Goal: Obtain resource: Obtain resource

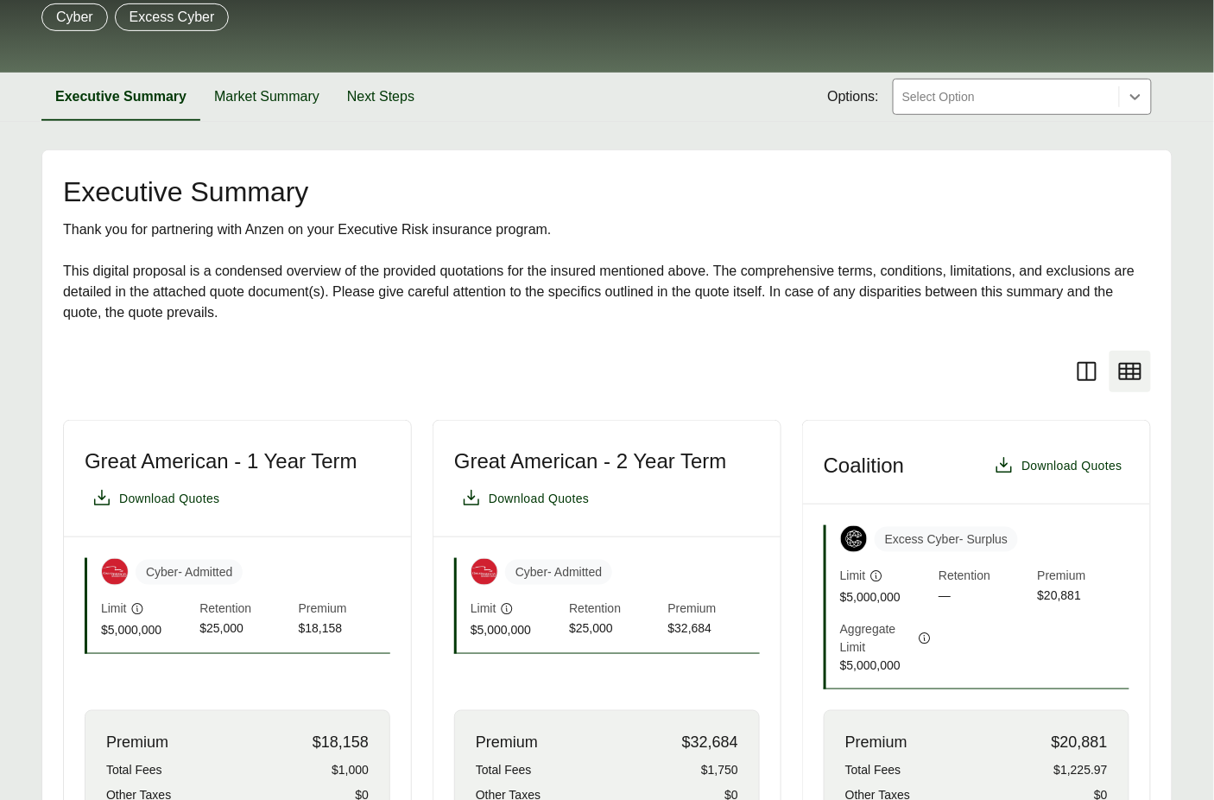
scroll to position [708, 0]
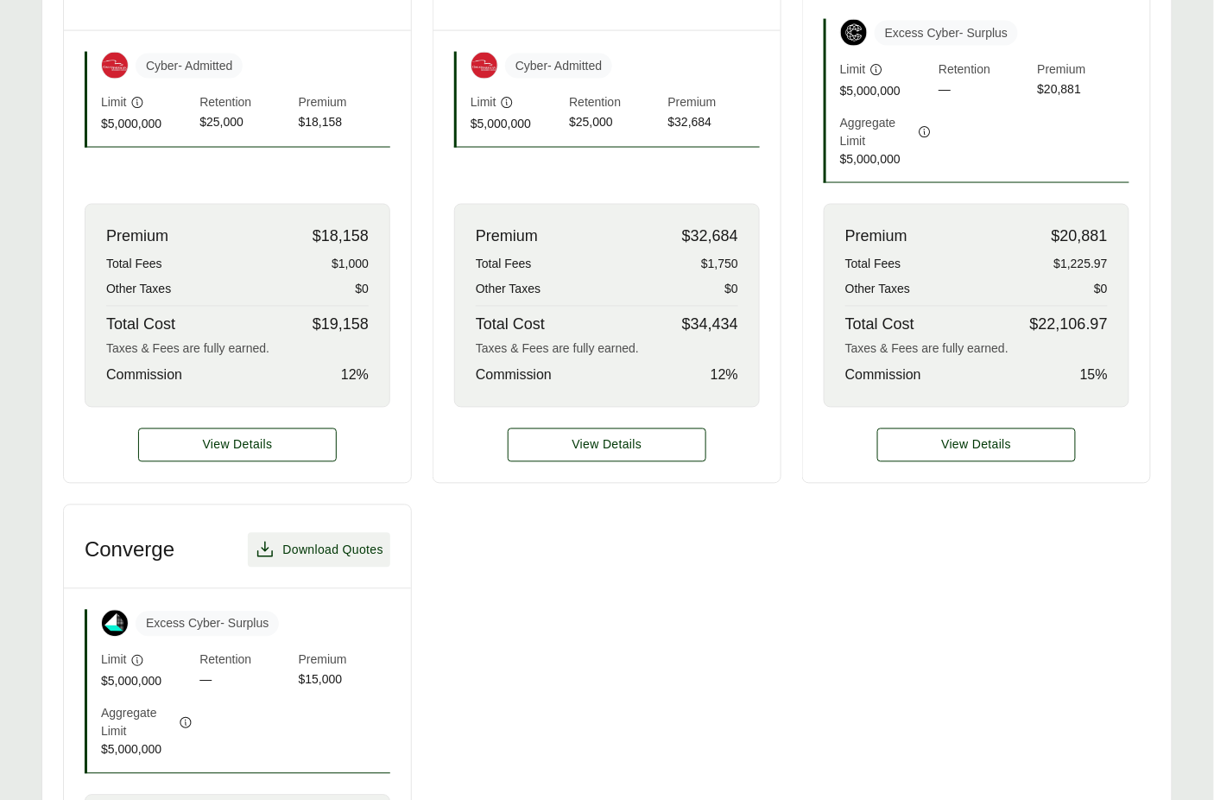
click at [334, 552] on span "Download Quotes" at bounding box center [332, 550] width 101 height 18
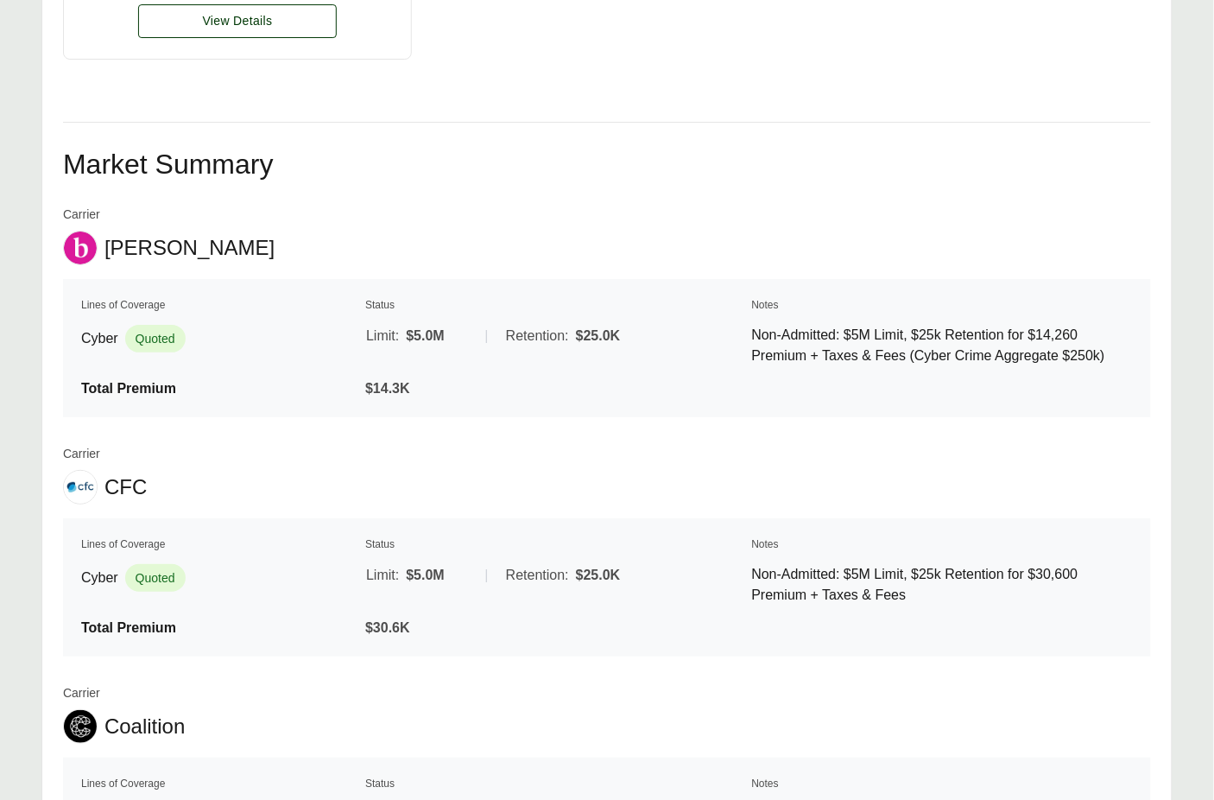
scroll to position [1646, 0]
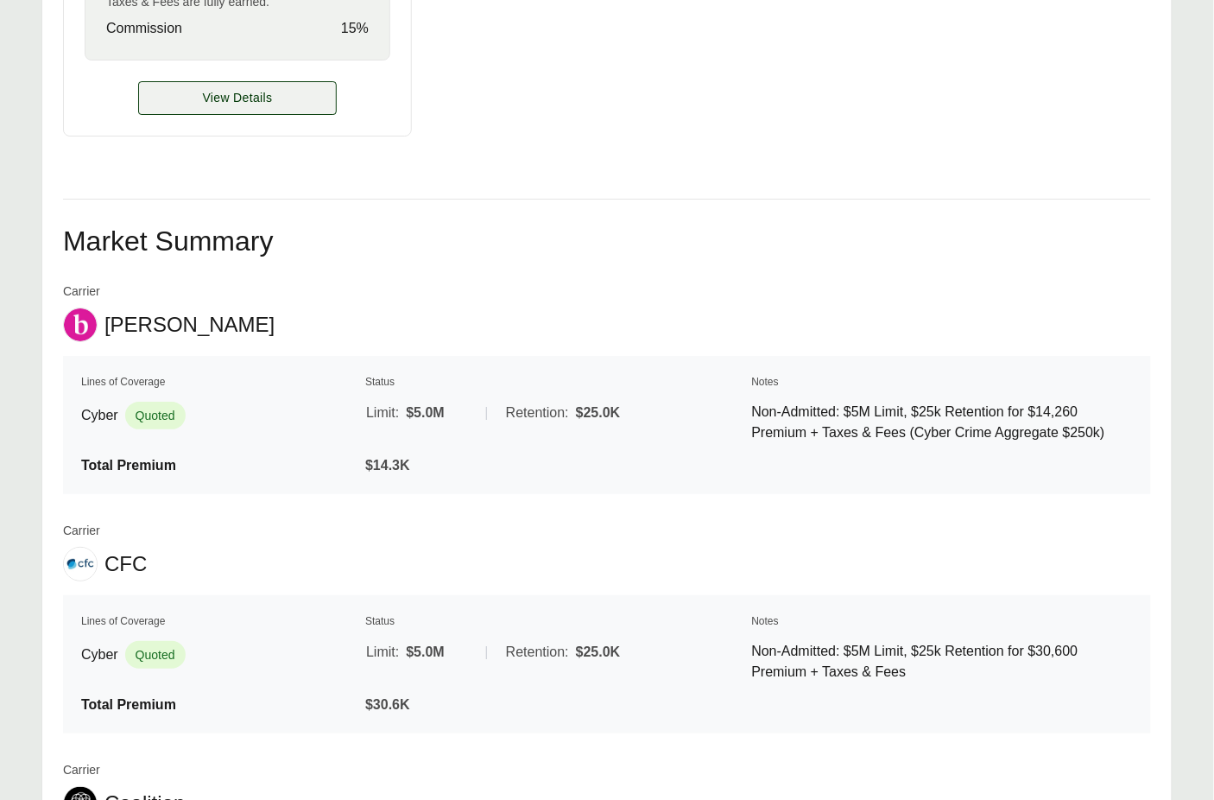
click at [241, 89] on span "View Details" at bounding box center [238, 98] width 70 height 18
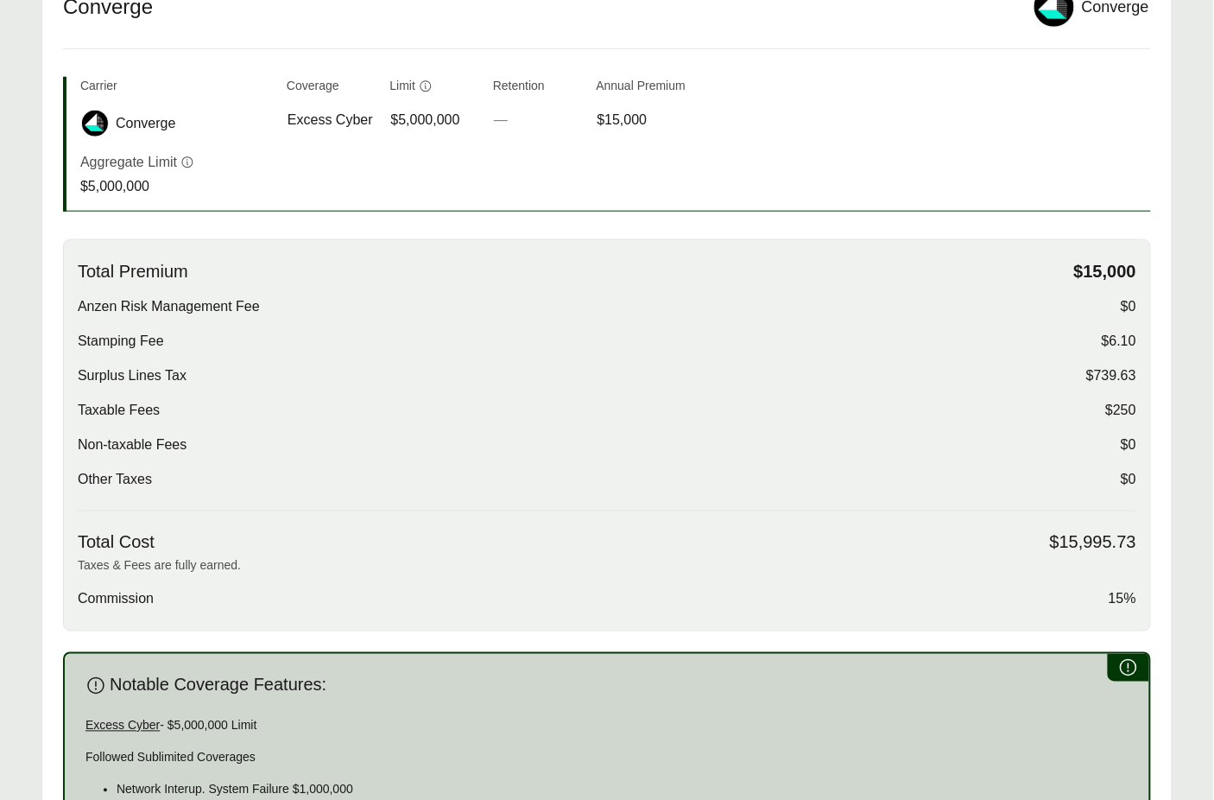
scroll to position [451, 0]
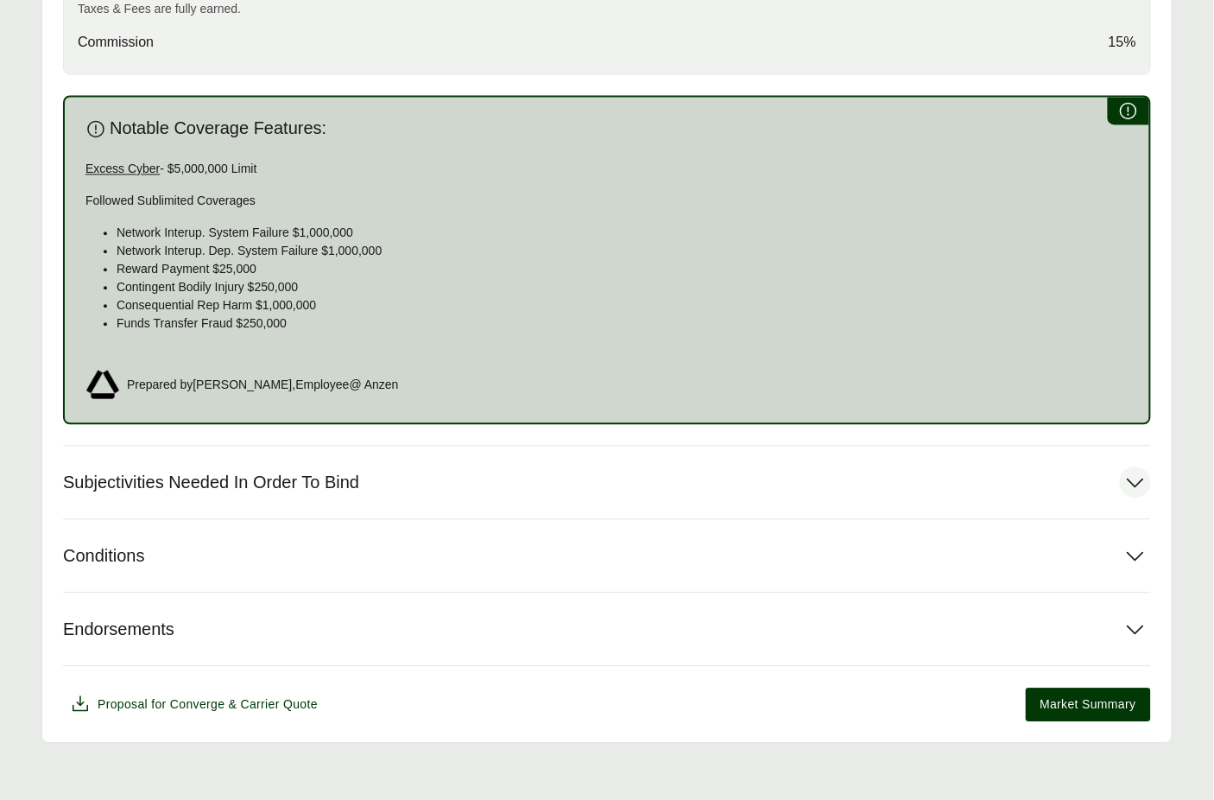
click at [191, 498] on button "Subjectivities Needed In Order To Bind" at bounding box center [607, 482] width 1088 height 73
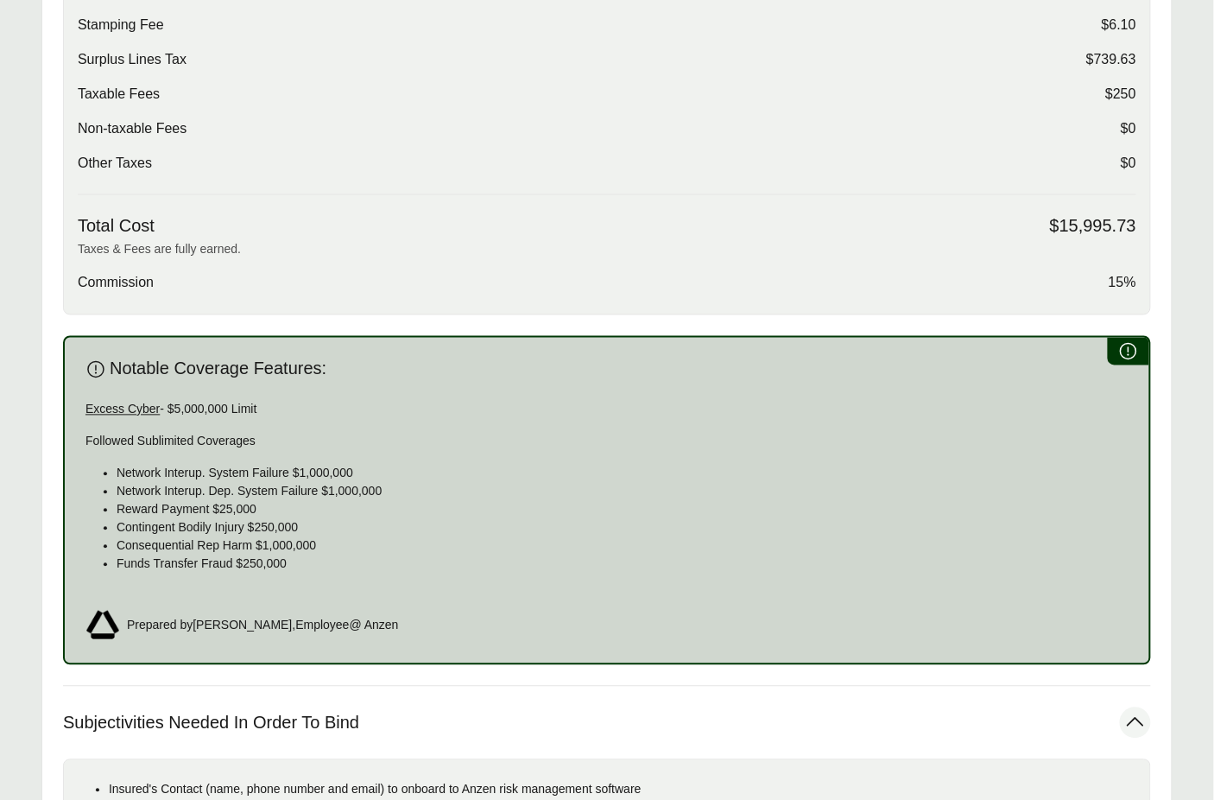
scroll to position [375, 0]
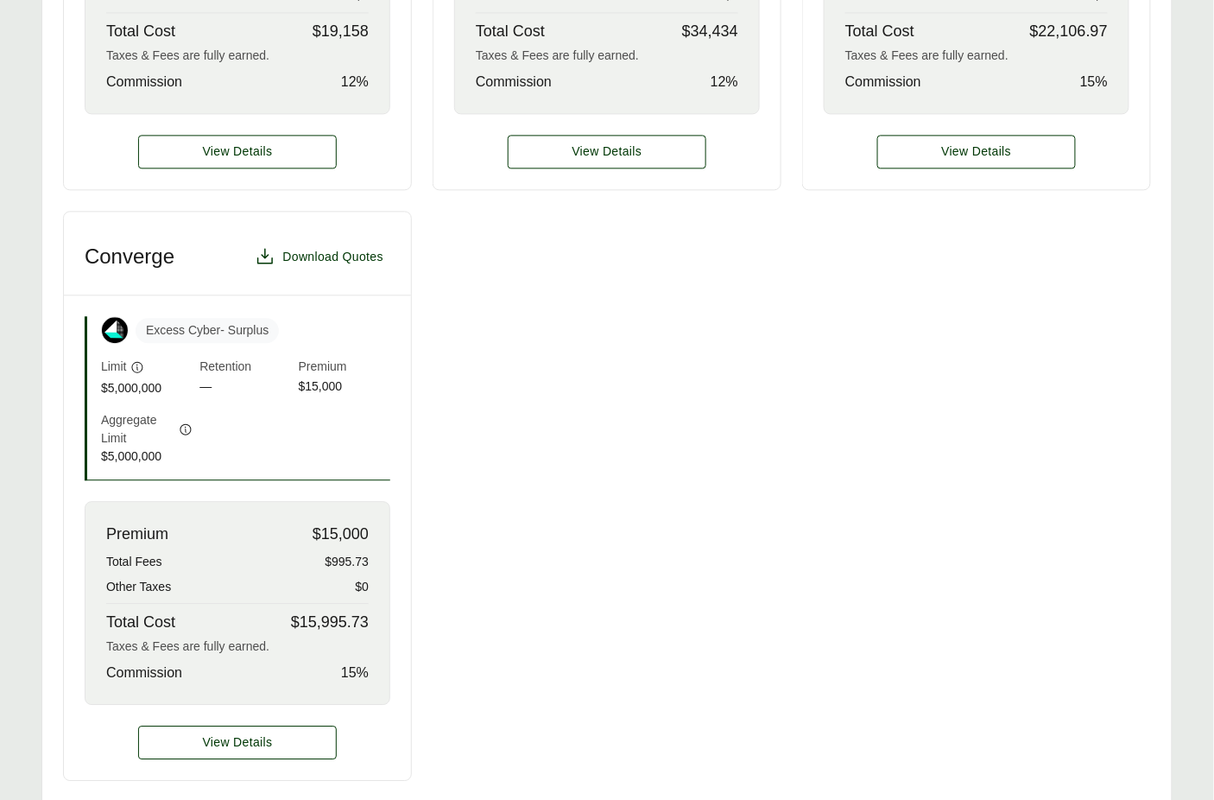
scroll to position [398, 0]
